Goal: Navigation & Orientation: Go to known website

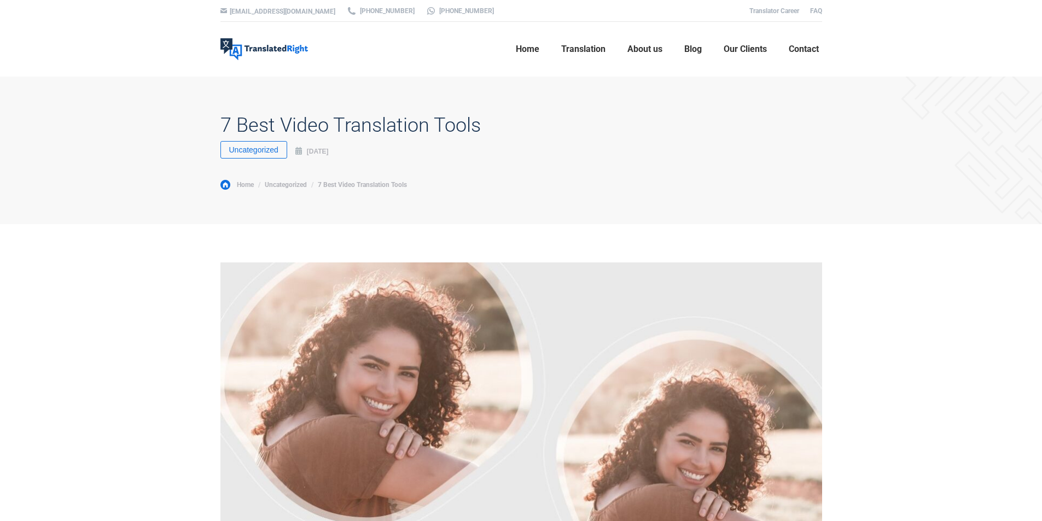
click at [265, 47] on img at bounding box center [265, 49] width 88 height 22
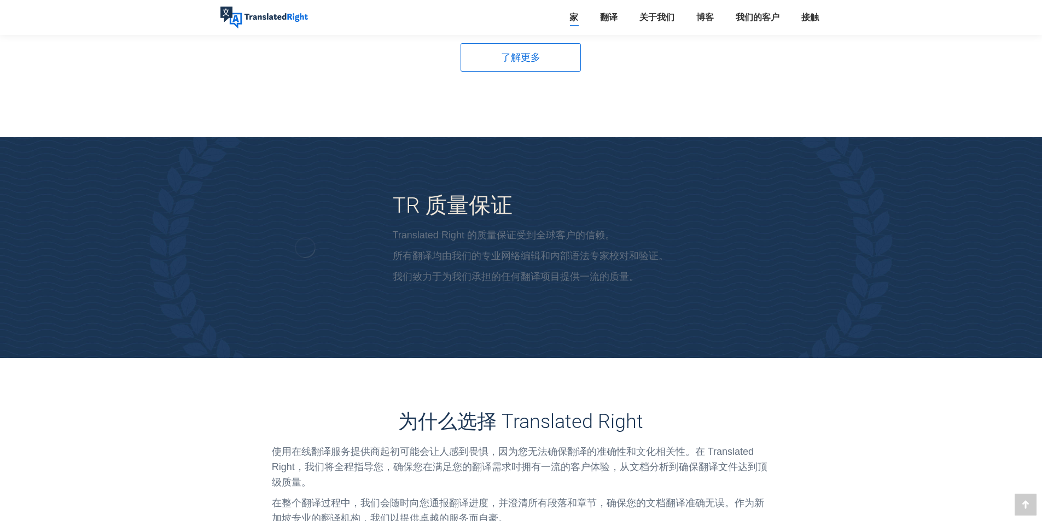
scroll to position [2054, 0]
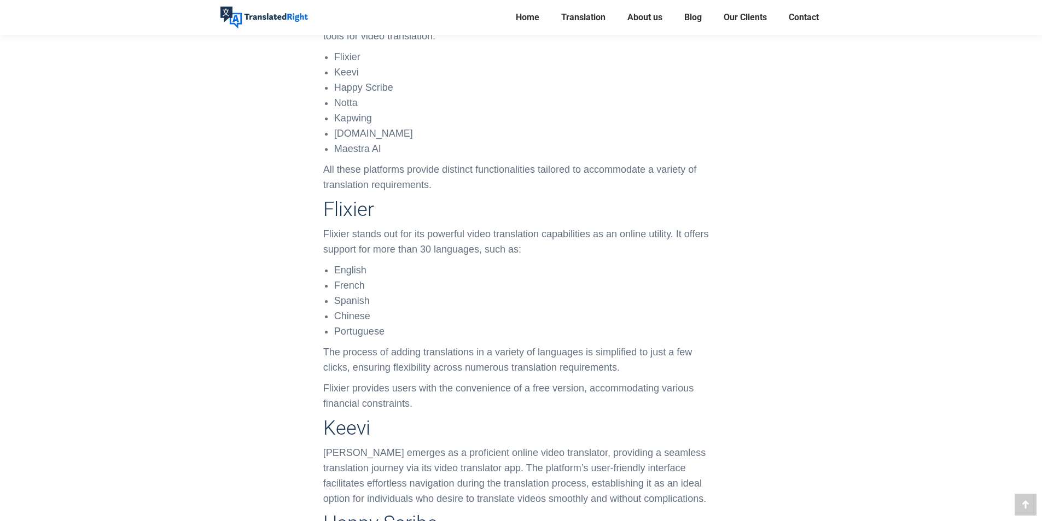
scroll to position [2298, 0]
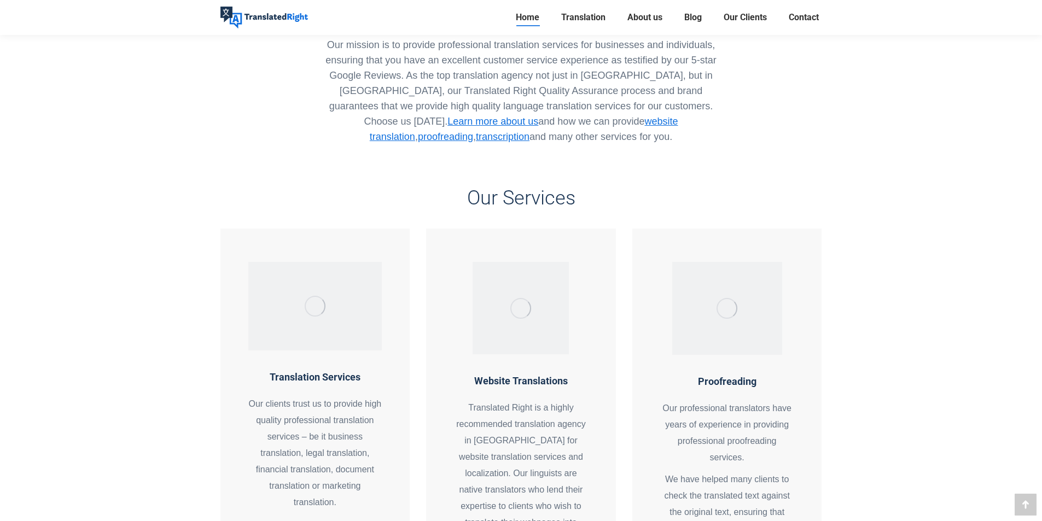
scroll to position [766, 0]
